Goal: Information Seeking & Learning: Find contact information

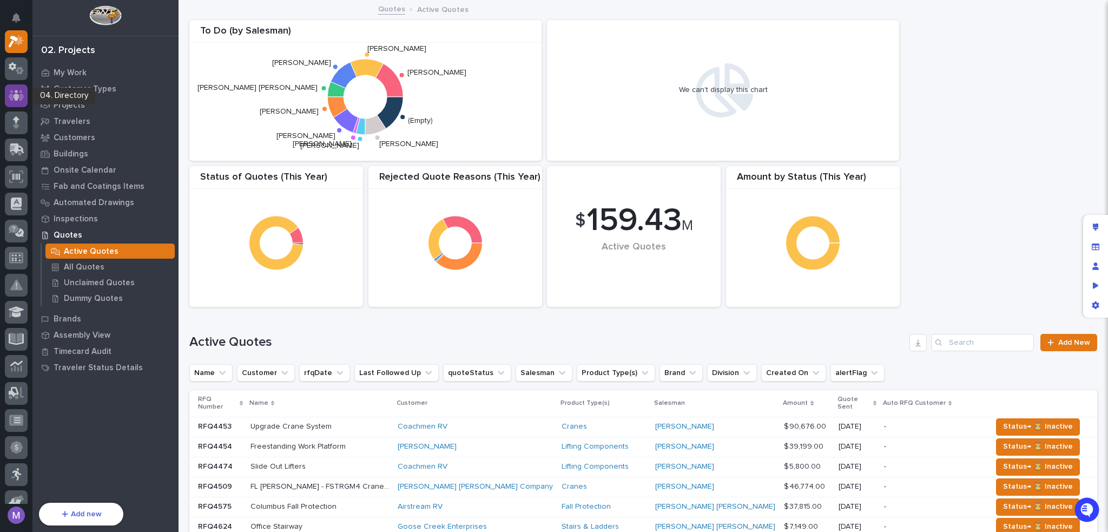
click at [18, 98] on icon at bounding box center [17, 95] width 16 height 12
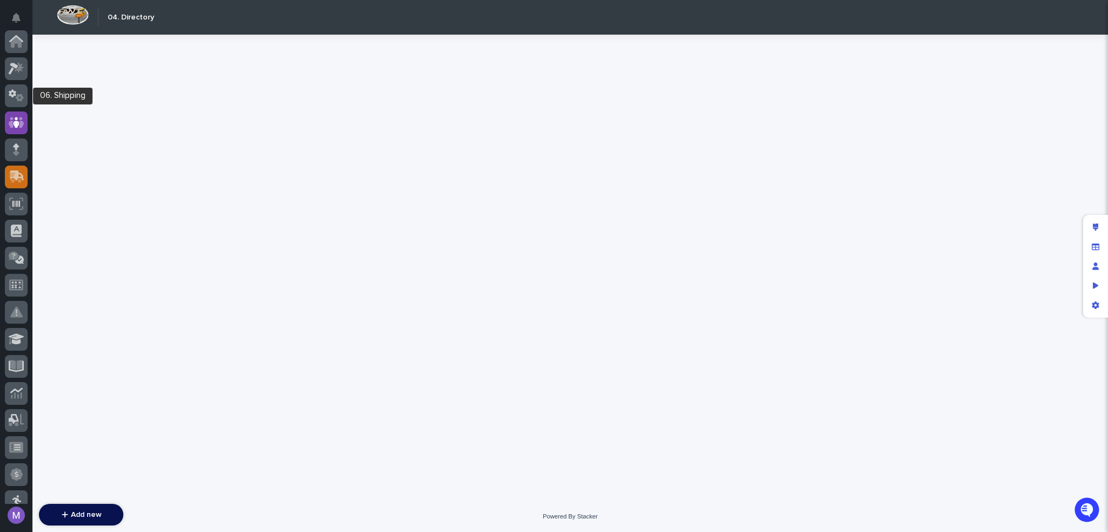
scroll to position [81, 0]
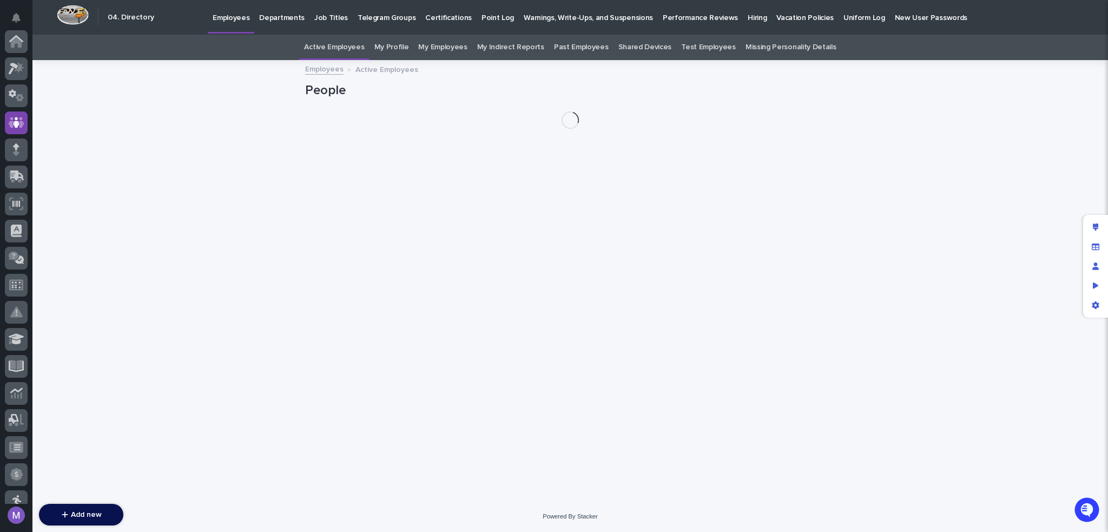
scroll to position [81, 0]
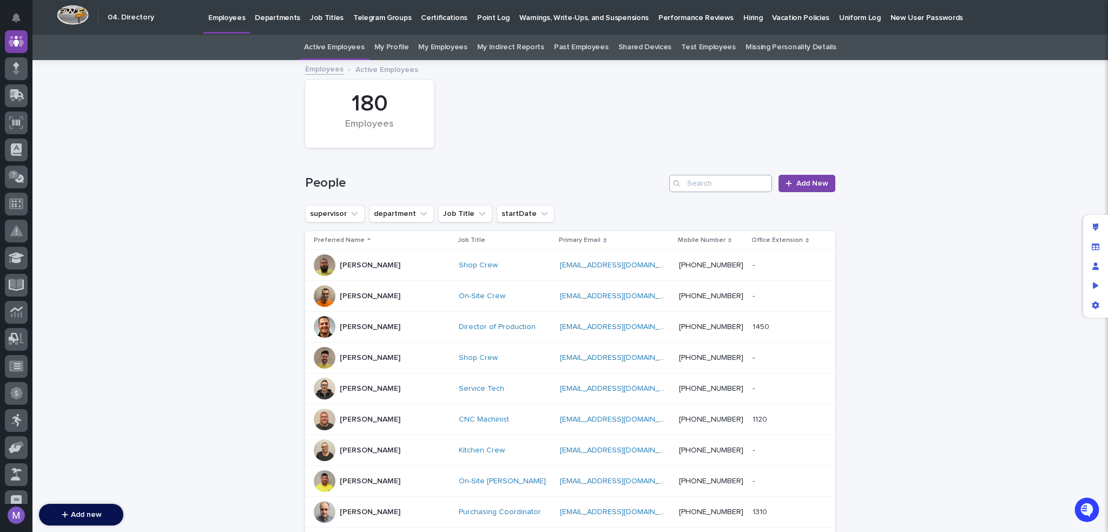
click at [719, 183] on input "Search" at bounding box center [720, 183] width 103 height 17
click at [748, 180] on input "Search" at bounding box center [720, 183] width 103 height 17
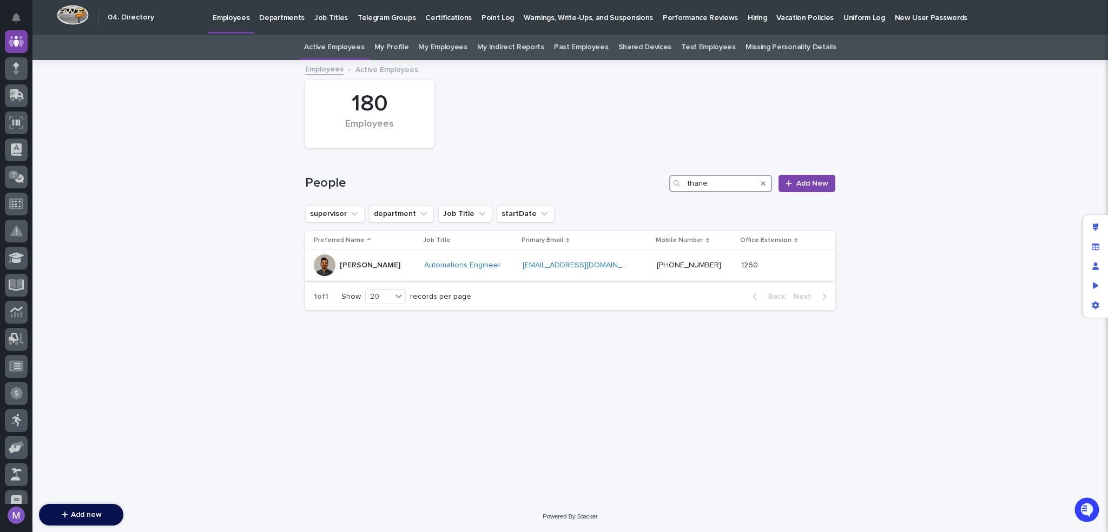
type input "thane"
click at [416, 257] on div "[PERSON_NAME]" at bounding box center [365, 265] width 102 height 22
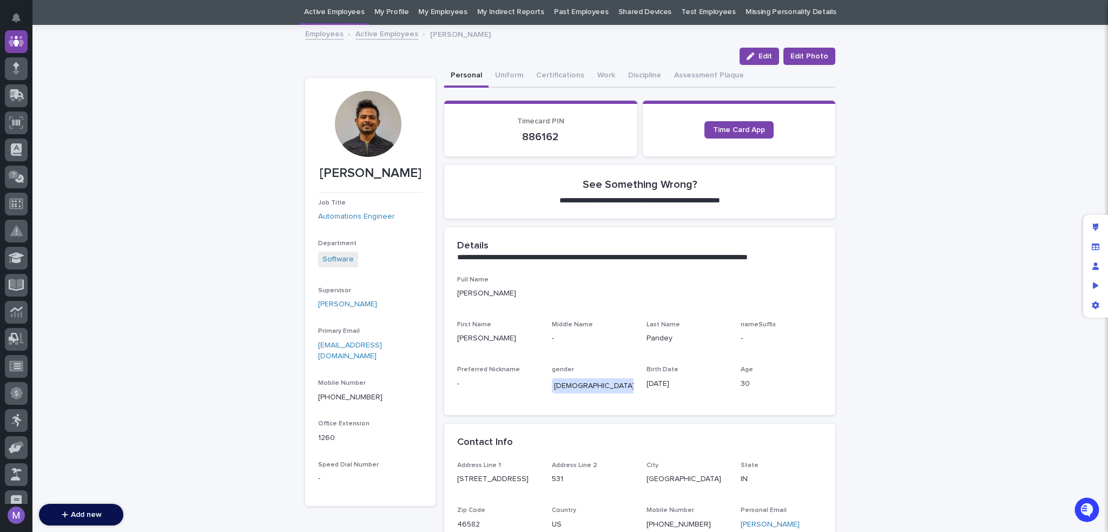
scroll to position [54, 0]
